Goal: Information Seeking & Learning: Check status

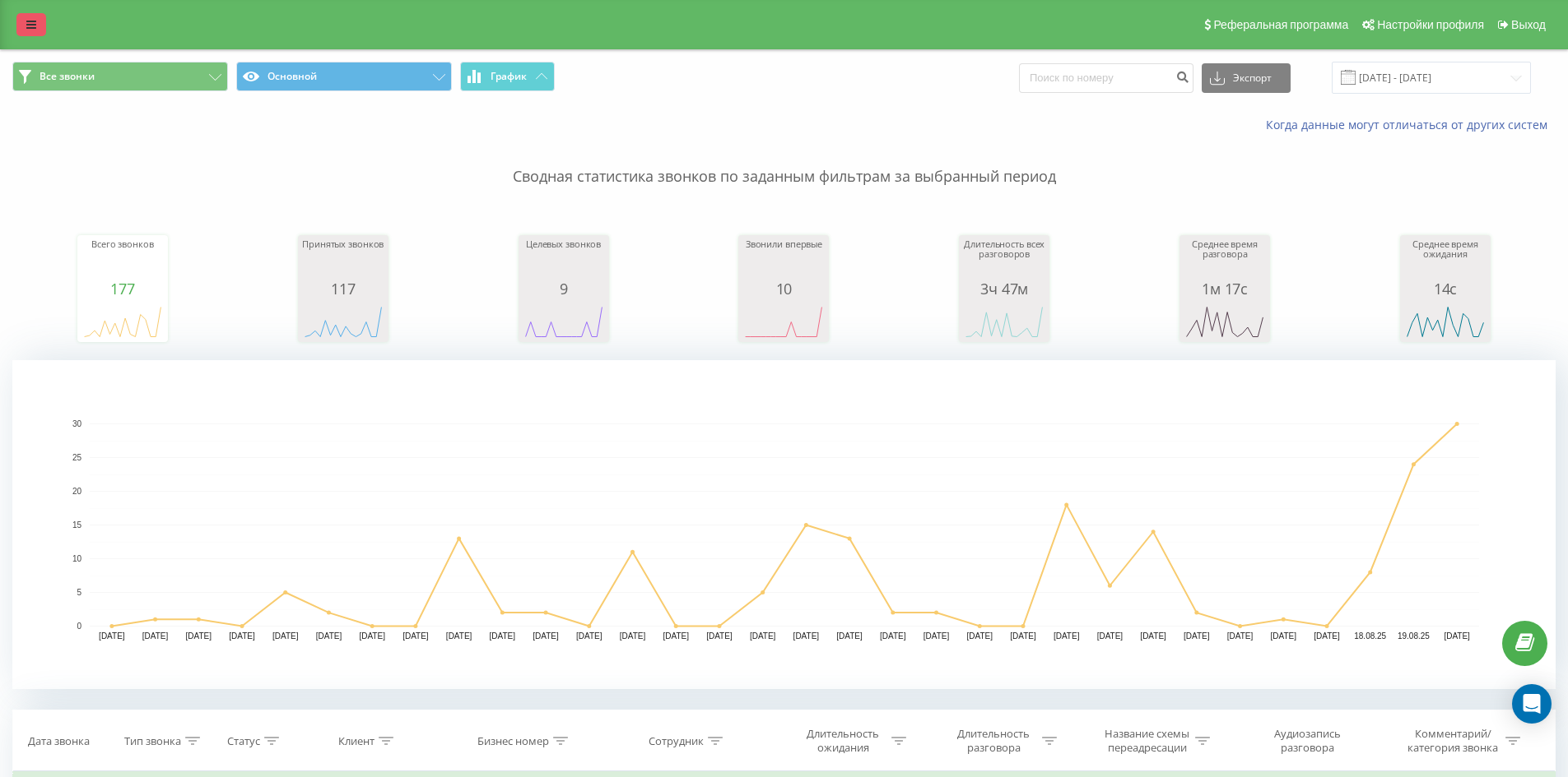
click at [26, 29] on link at bounding box center [32, 25] width 30 height 23
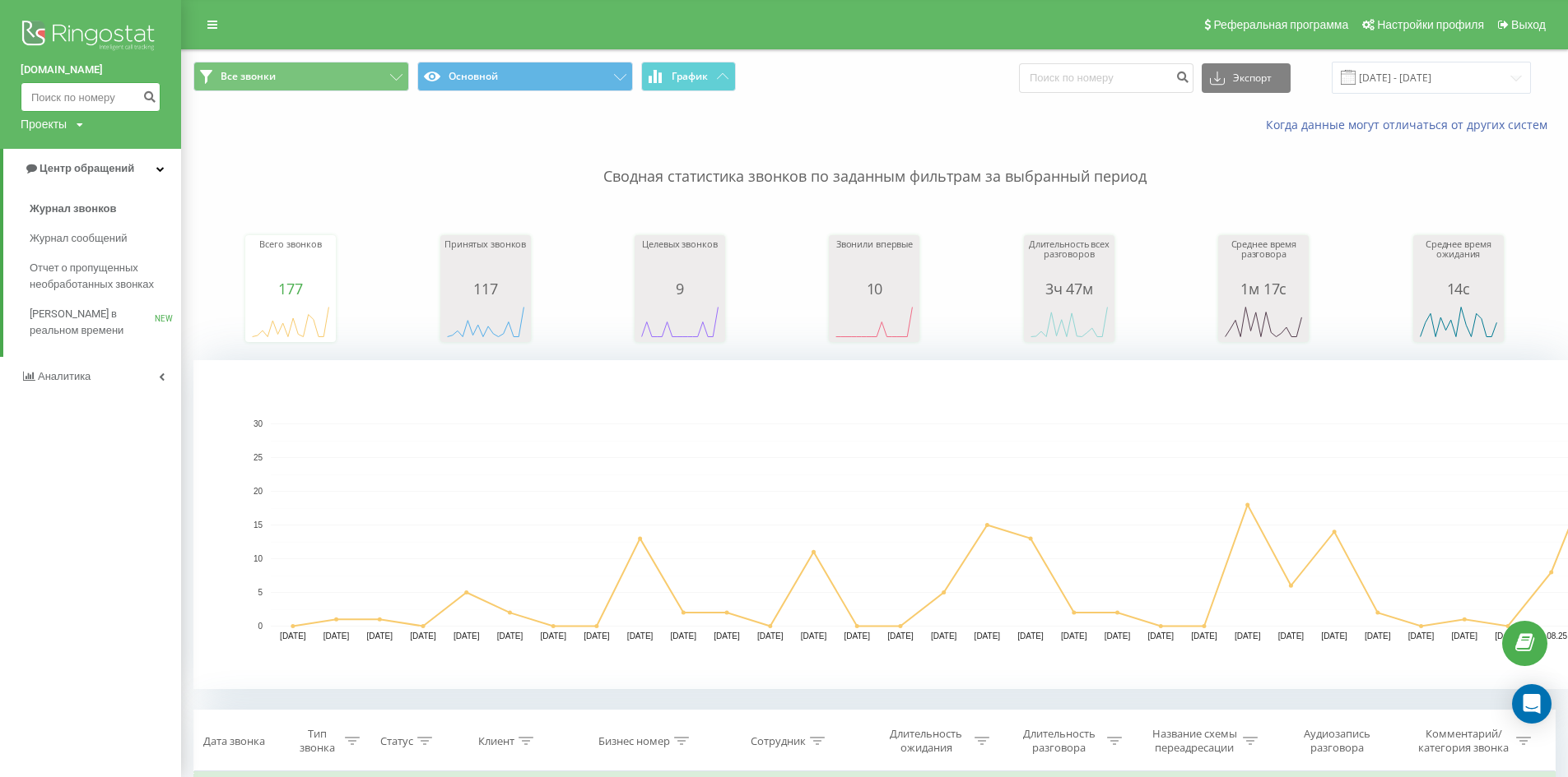
click at [73, 102] on input at bounding box center [91, 97] width 140 height 30
type input "0976214643"
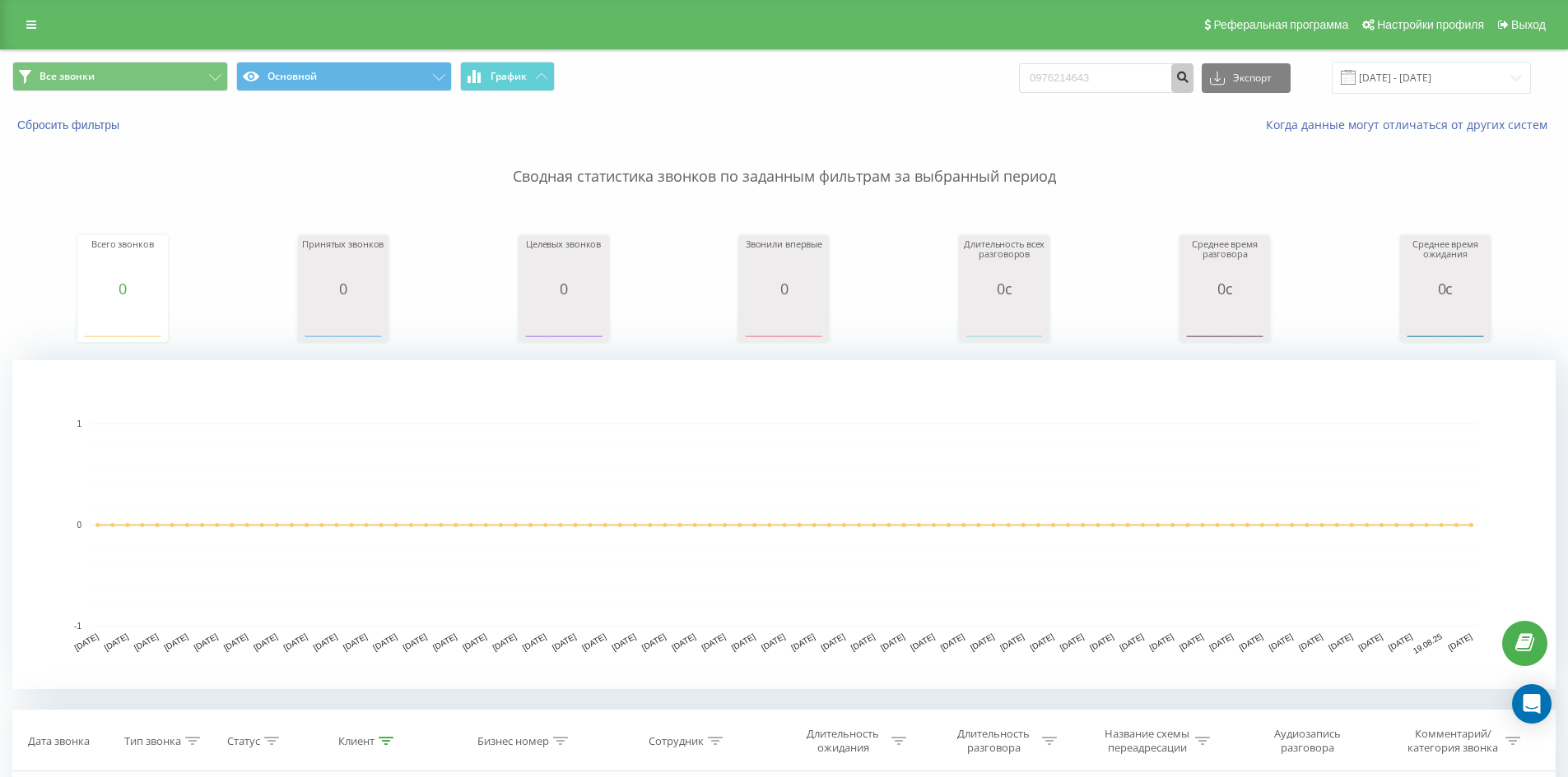
click at [1189, 75] on icon "submit" at bounding box center [1182, 75] width 14 height 10
